Goal: Task Accomplishment & Management: Use online tool/utility

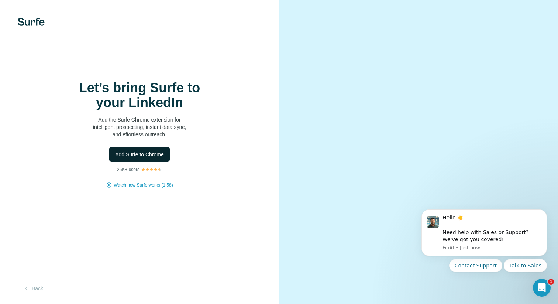
click at [150, 158] on button "Add Surfe to Chrome" at bounding box center [139, 154] width 61 height 15
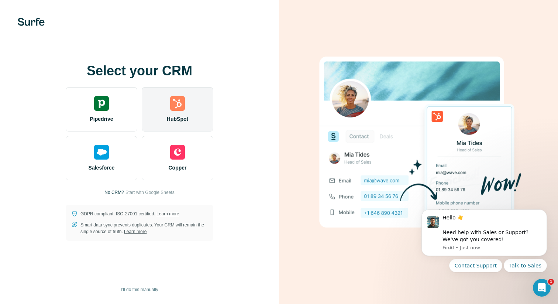
click at [171, 111] on div "HubSpot" at bounding box center [178, 109] width 72 height 44
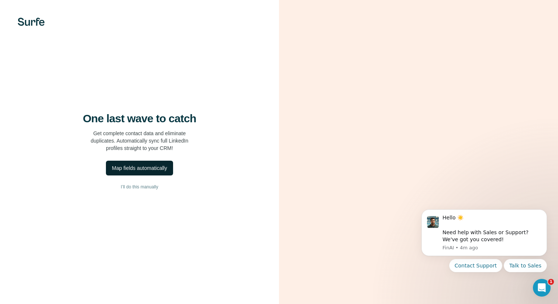
click at [137, 170] on div "Map fields automatically" at bounding box center [139, 167] width 55 height 7
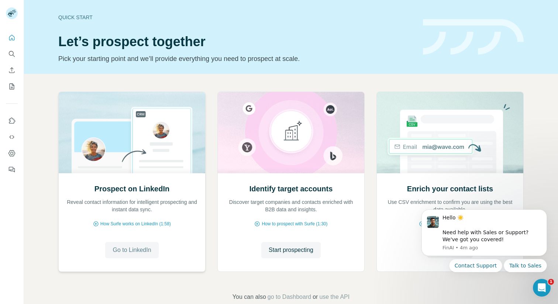
click at [132, 249] on span "Go to LinkedIn" at bounding box center [132, 249] width 38 height 9
click at [550, 196] on div "Prospect on LinkedIn Reveal contact information for intelligent prospecting and…" at bounding box center [291, 196] width 534 height 245
click at [544, 212] on icon "Dismiss notification" at bounding box center [544, 211] width 3 height 3
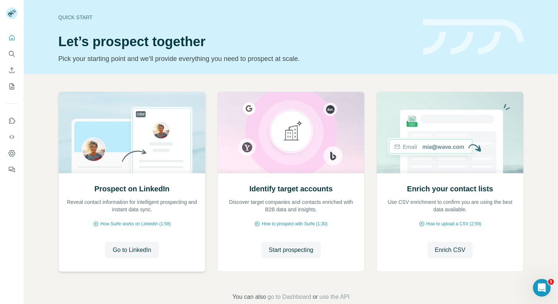
scroll to position [15, 0]
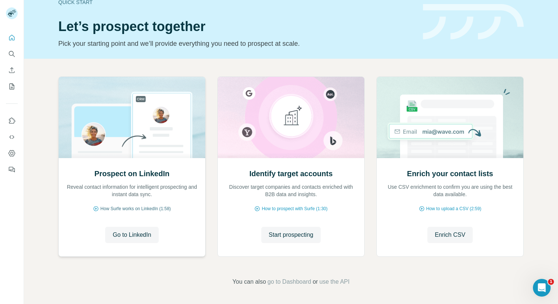
click at [163, 210] on span "How Surfe works on LinkedIn (1:58)" at bounding box center [135, 208] width 70 height 7
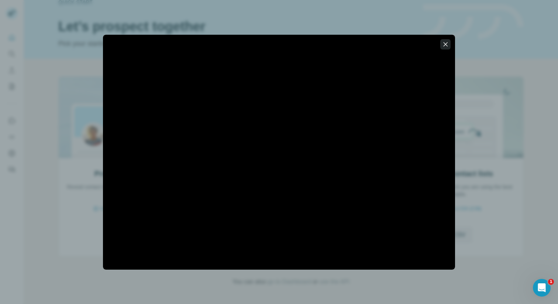
click at [447, 44] on icon "button" at bounding box center [445, 44] width 7 height 7
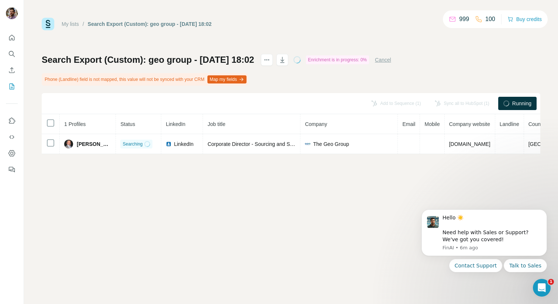
click at [247, 79] on button "Map my fields" at bounding box center [226, 79] width 39 height 8
